Goal: Navigation & Orientation: Find specific page/section

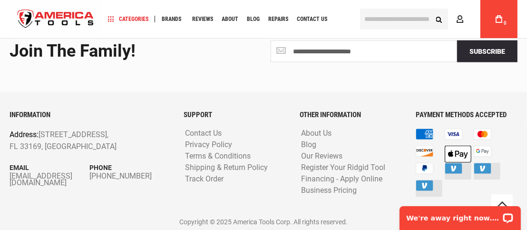
scroll to position [1087, 0]
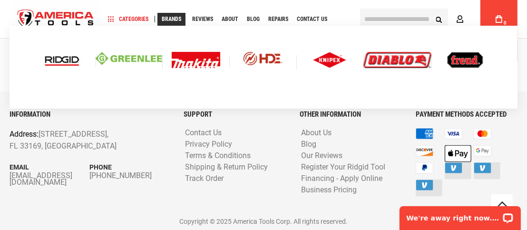
click at [190, 68] on div at bounding box center [195, 59] width 67 height 35
click at [193, 61] on img at bounding box center [196, 60] width 49 height 16
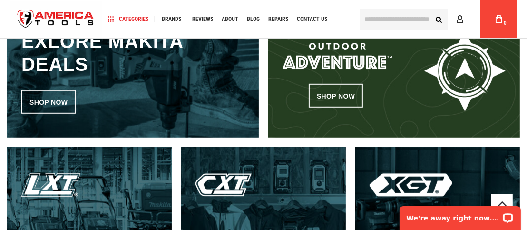
scroll to position [476, 0]
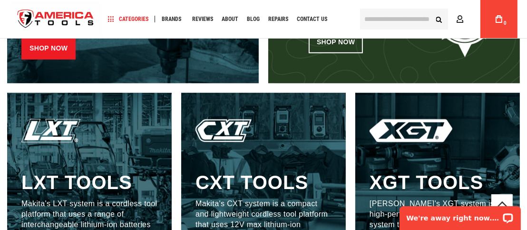
click at [27, 46] on link "Shop now" at bounding box center [48, 48] width 54 height 24
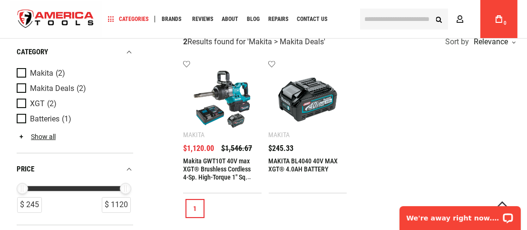
scroll to position [48, 0]
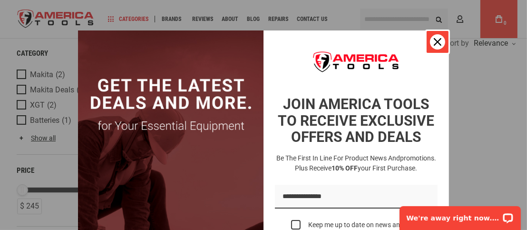
click at [434, 41] on icon "close icon" at bounding box center [438, 42] width 8 height 8
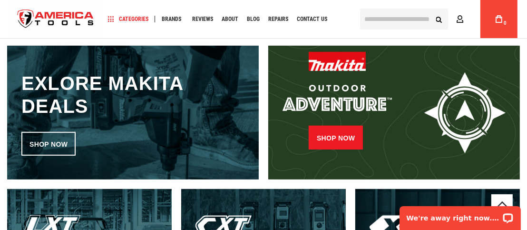
click at [335, 134] on link "Shop now" at bounding box center [336, 138] width 54 height 24
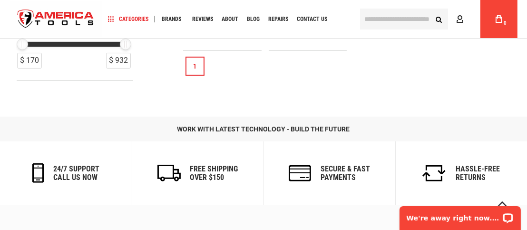
scroll to position [381, 0]
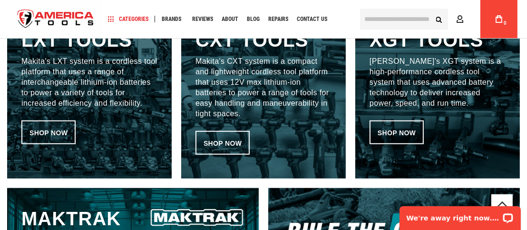
scroll to position [713, 0]
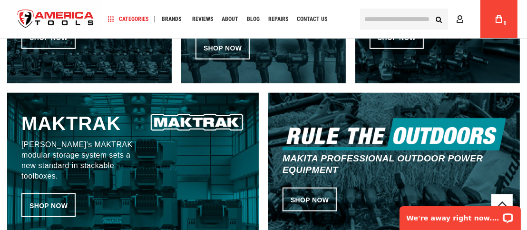
click at [199, 122] on img at bounding box center [196, 122] width 95 height 21
click at [52, 198] on link "Shop now" at bounding box center [48, 205] width 54 height 24
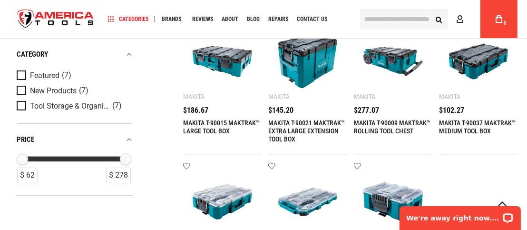
scroll to position [238, 0]
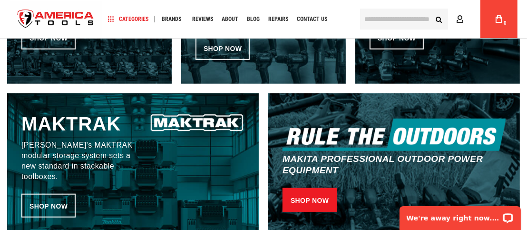
click at [323, 191] on link "Shop now" at bounding box center [310, 200] width 54 height 24
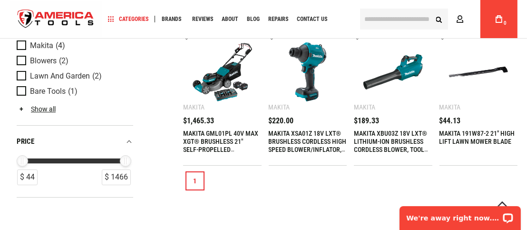
scroll to position [48, 0]
